Goal: Task Accomplishment & Management: Use online tool/utility

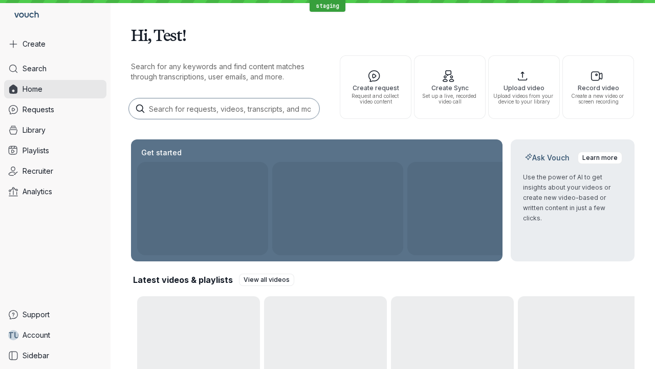
click at [55, 44] on button "Create" at bounding box center [55, 44] width 102 height 18
